Goal: Use online tool/utility: Utilize a website feature to perform a specific function

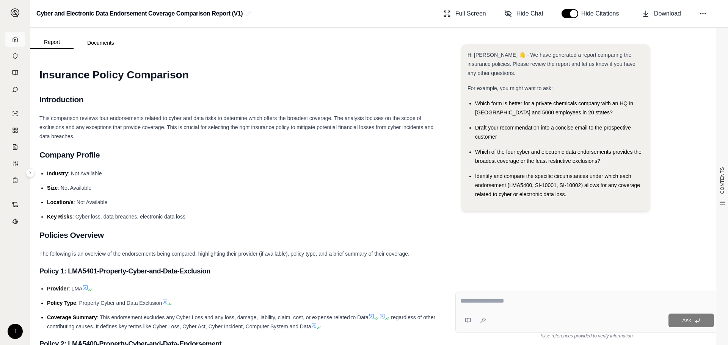
click at [20, 39] on link at bounding box center [15, 39] width 20 height 15
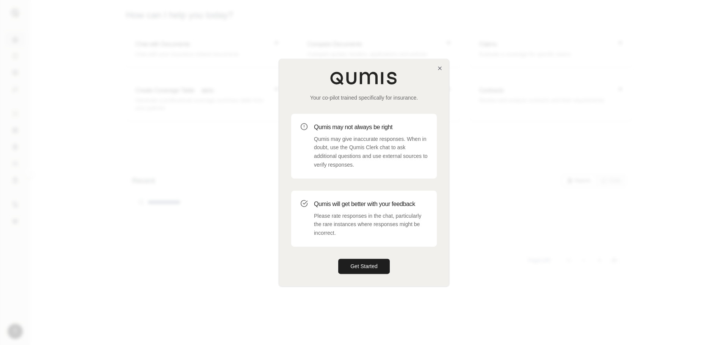
click at [368, 259] on div "Your co-pilot trained specifically for insurance. Qumis may not always be right…" at bounding box center [364, 172] width 170 height 227
click at [365, 262] on button "Get Started" at bounding box center [364, 266] width 52 height 15
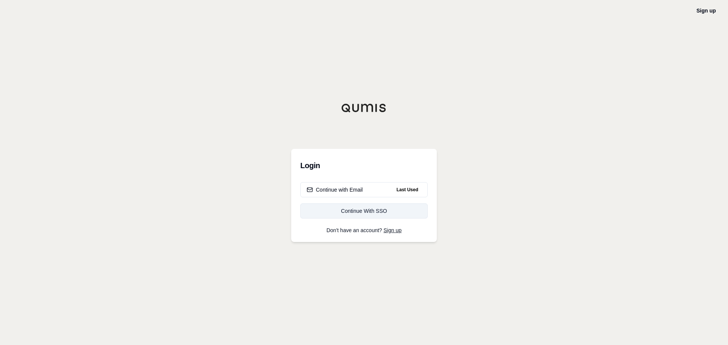
click at [365, 209] on div "Continue With SSO" at bounding box center [364, 211] width 115 height 8
click at [367, 187] on button "Continue with Email Last Used" at bounding box center [363, 189] width 127 height 15
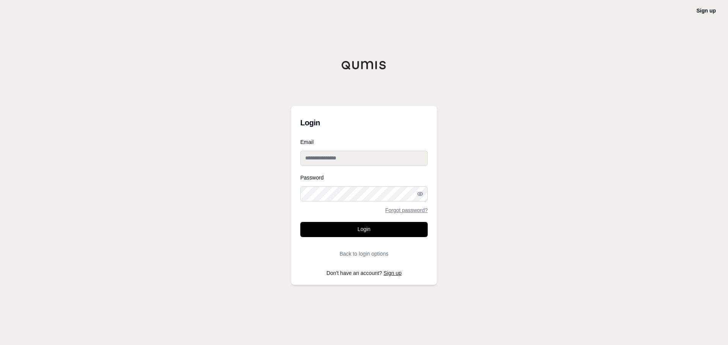
type input "**********"
click at [361, 224] on button "Login" at bounding box center [363, 229] width 127 height 15
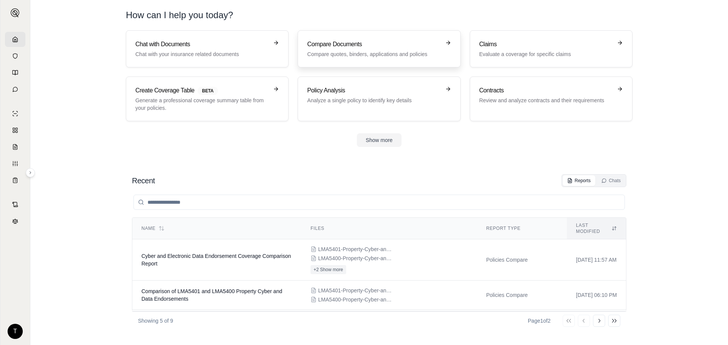
click at [348, 42] on h3 "Compare Documents" at bounding box center [373, 44] width 133 height 9
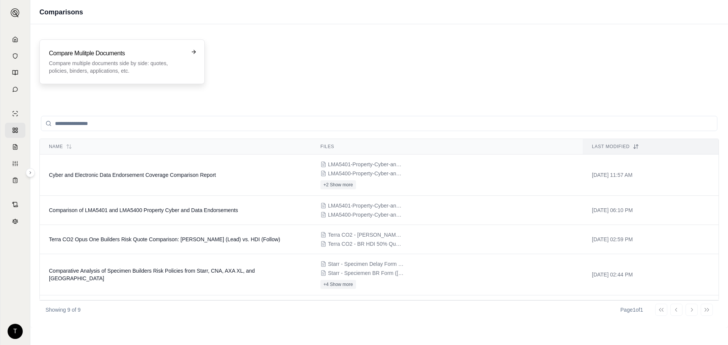
click at [151, 61] on p "Compare multiple documents side by side: quotes, policies, binders, application…" at bounding box center [117, 67] width 136 height 15
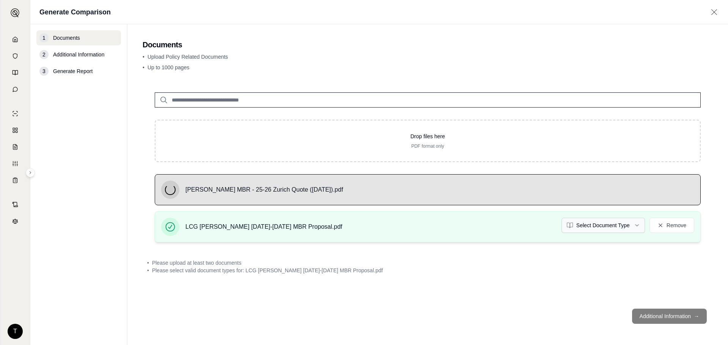
click at [599, 228] on html "T Generate Comparison 1 Documents 2 Additional Information 3 Generate Report Do…" at bounding box center [364, 172] width 728 height 345
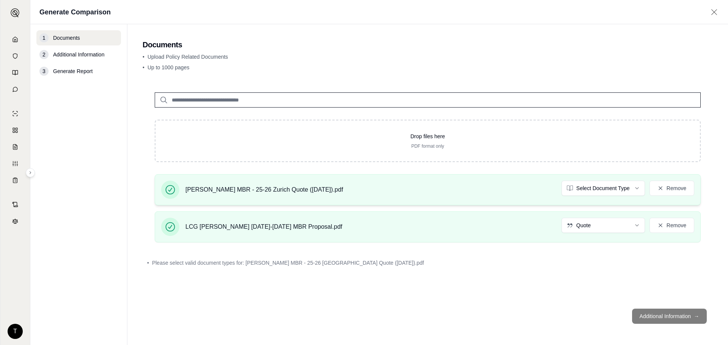
click at [599, 195] on html "T Generate Comparison 1 Documents 2 Additional Information 3 Generate Report Do…" at bounding box center [364, 172] width 728 height 345
click at [672, 318] on footer "Additional Information →" at bounding box center [428, 316] width 570 height 27
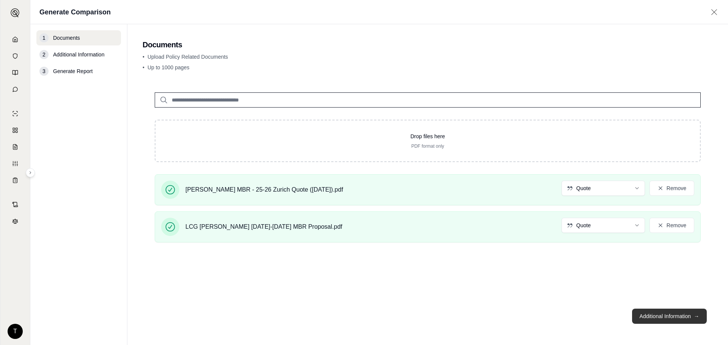
click at [655, 314] on button "Additional Information →" at bounding box center [669, 316] width 75 height 15
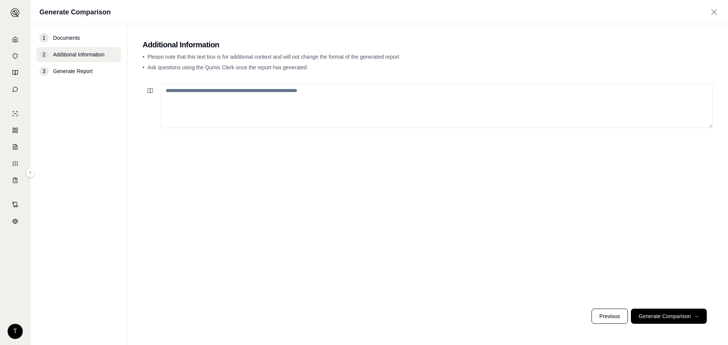
click at [273, 108] on textarea at bounding box center [437, 105] width 552 height 45
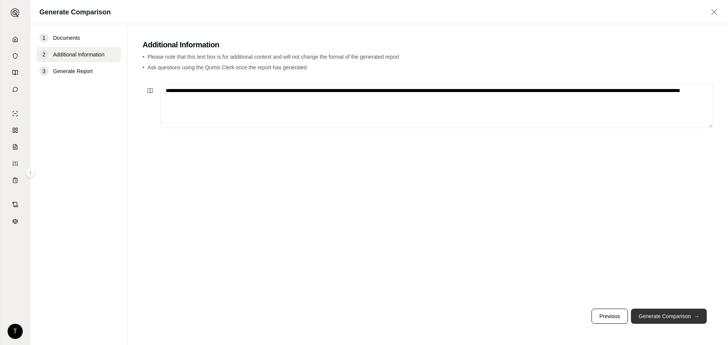
type textarea "**********"
click at [660, 315] on button "Generate Comparison →" at bounding box center [669, 316] width 76 height 15
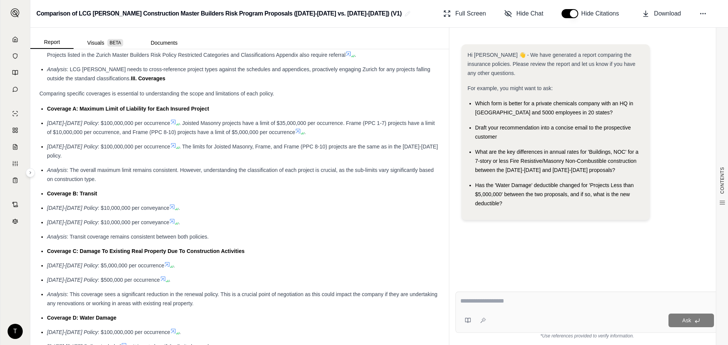
scroll to position [758, 0]
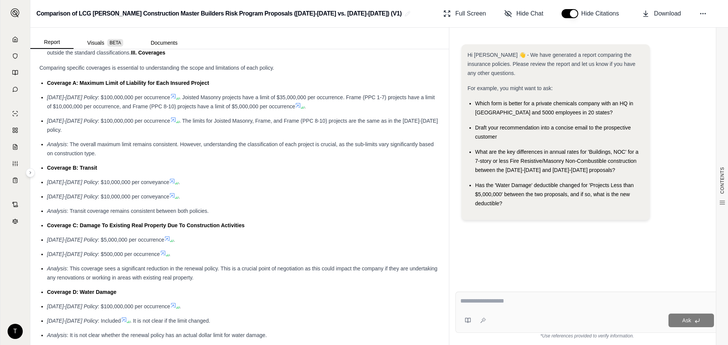
click at [488, 236] on div "Hi [PERSON_NAME] 👋 - We have generated a report comparing the insurance policie…" at bounding box center [587, 159] width 264 height 242
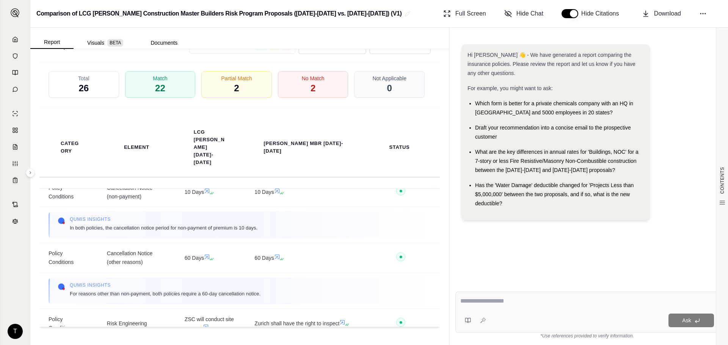
scroll to position [819, 0]
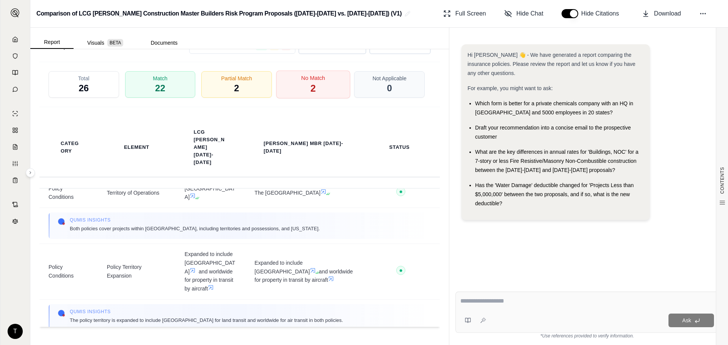
click at [326, 84] on div "No Match 2" at bounding box center [313, 85] width 74 height 28
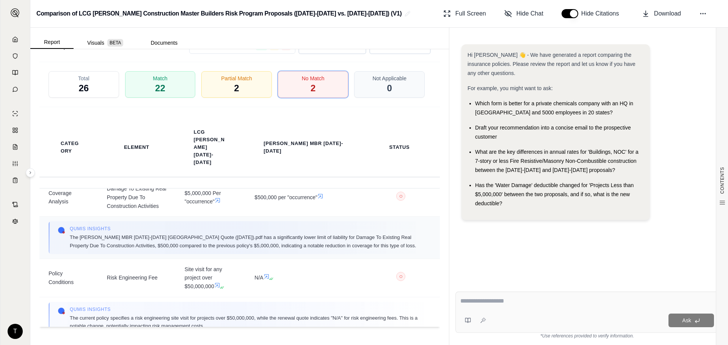
scroll to position [0, 0]
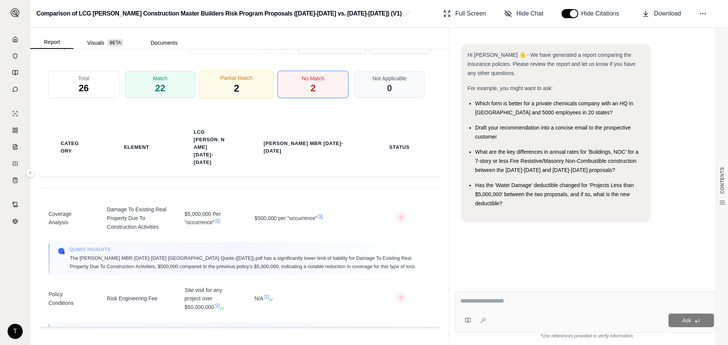
click at [235, 77] on span "Partial Match" at bounding box center [236, 78] width 33 height 8
click at [234, 90] on span "2" at bounding box center [236, 88] width 5 height 13
click at [311, 94] on span "2" at bounding box center [313, 88] width 5 height 13
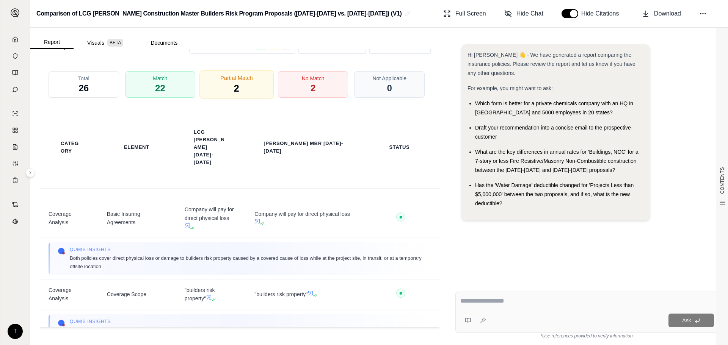
click at [244, 88] on div "Partial Match 2" at bounding box center [237, 85] width 74 height 28
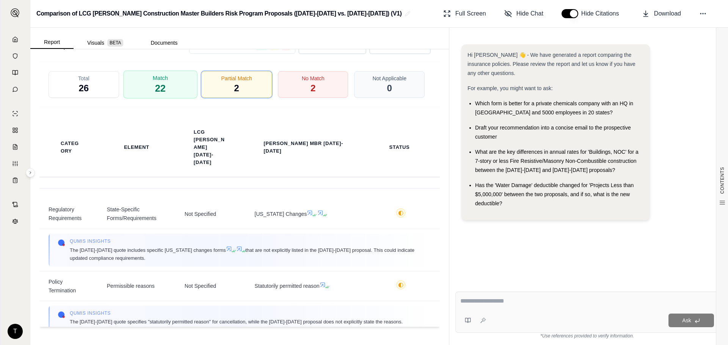
click at [181, 76] on div "Match 22" at bounding box center [160, 85] width 74 height 28
